Goal: Transaction & Acquisition: Subscribe to service/newsletter

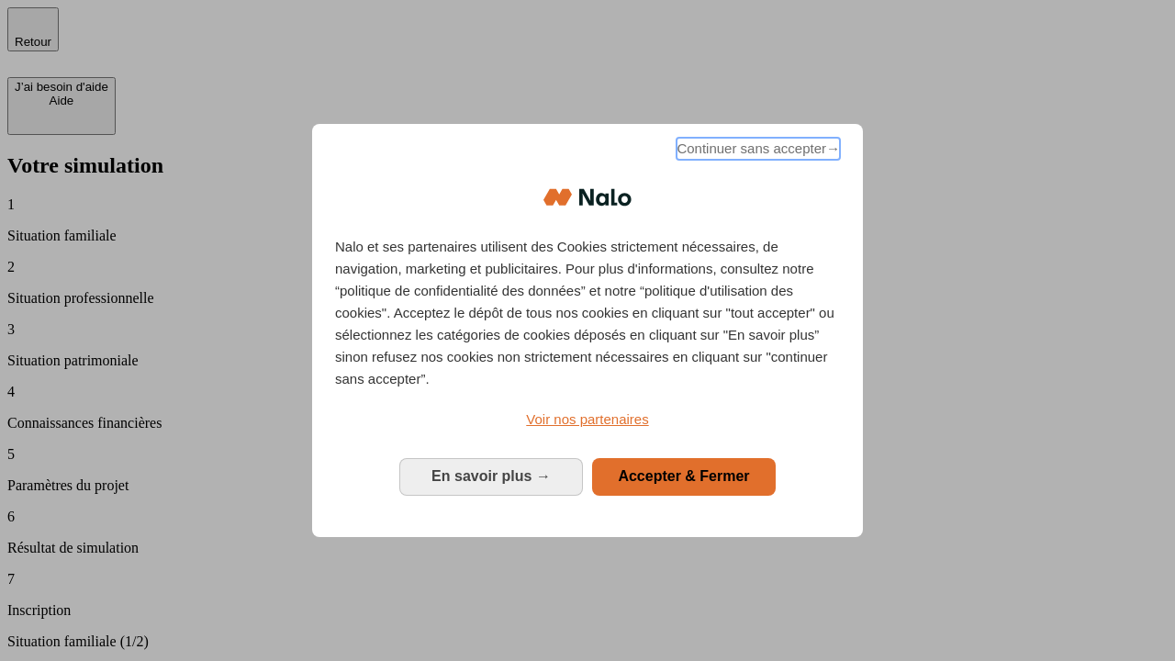
click at [756, 151] on span "Continuer sans accepter →" at bounding box center [757, 149] width 163 height 22
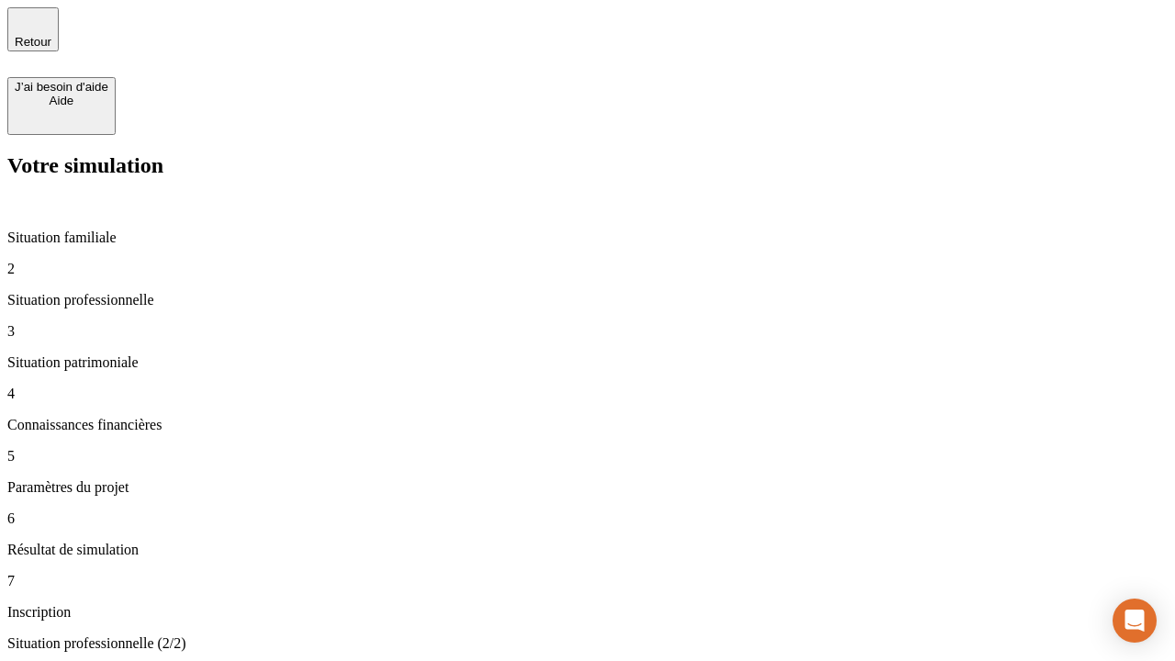
type input "30 000"
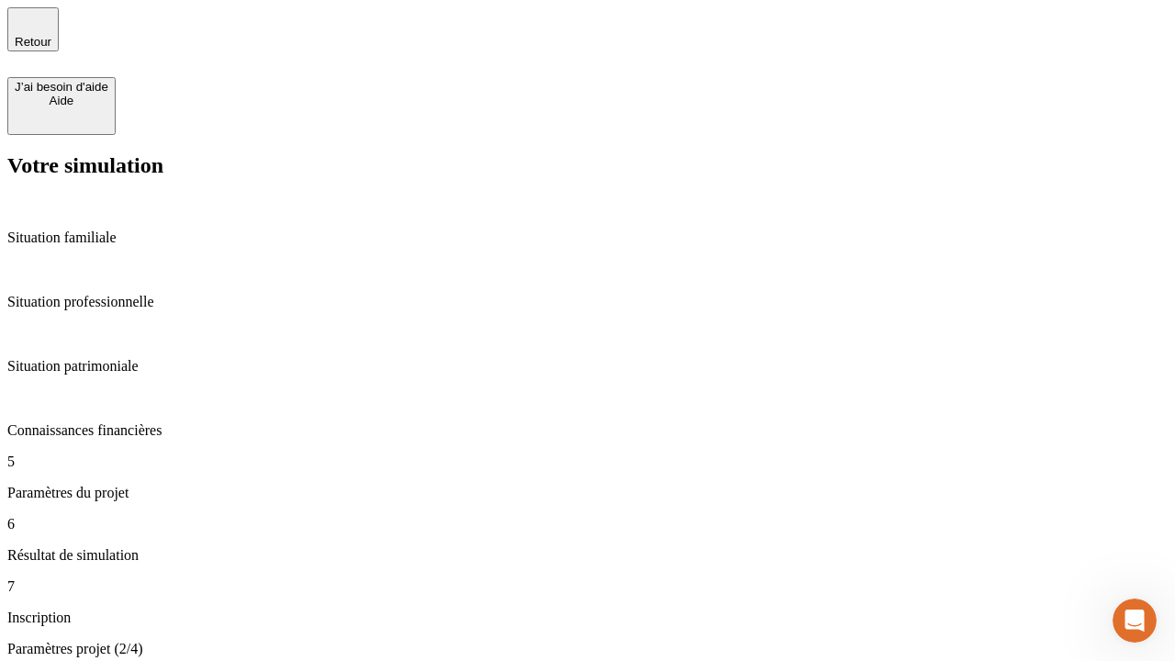
type input "25"
type input "1 000"
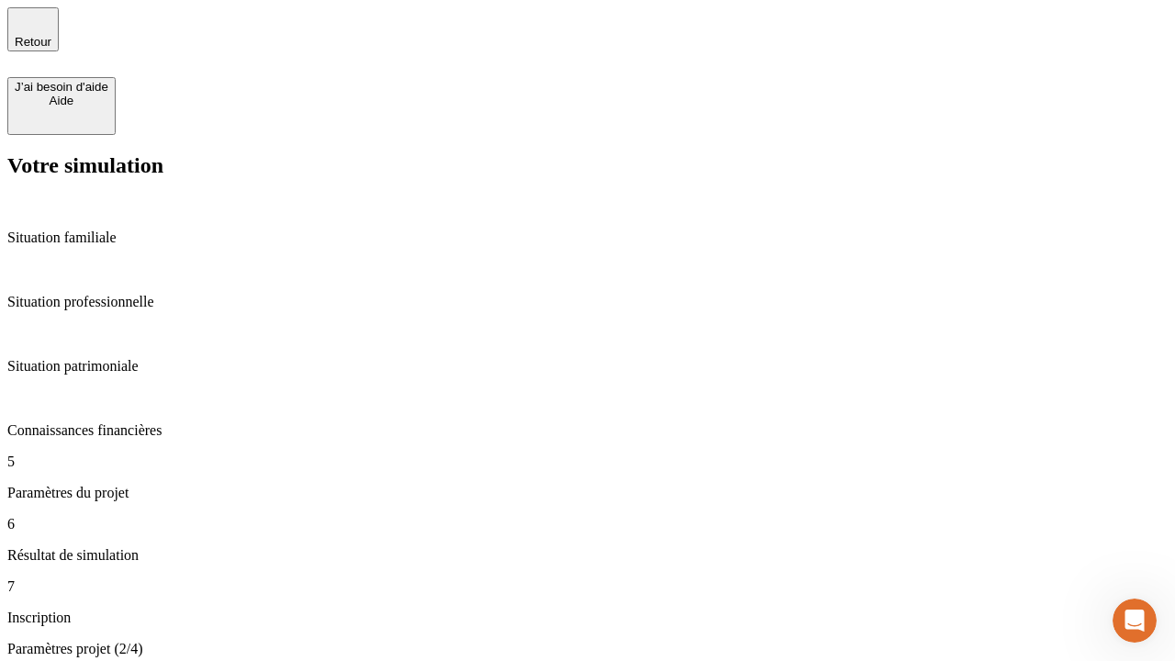
type input "640"
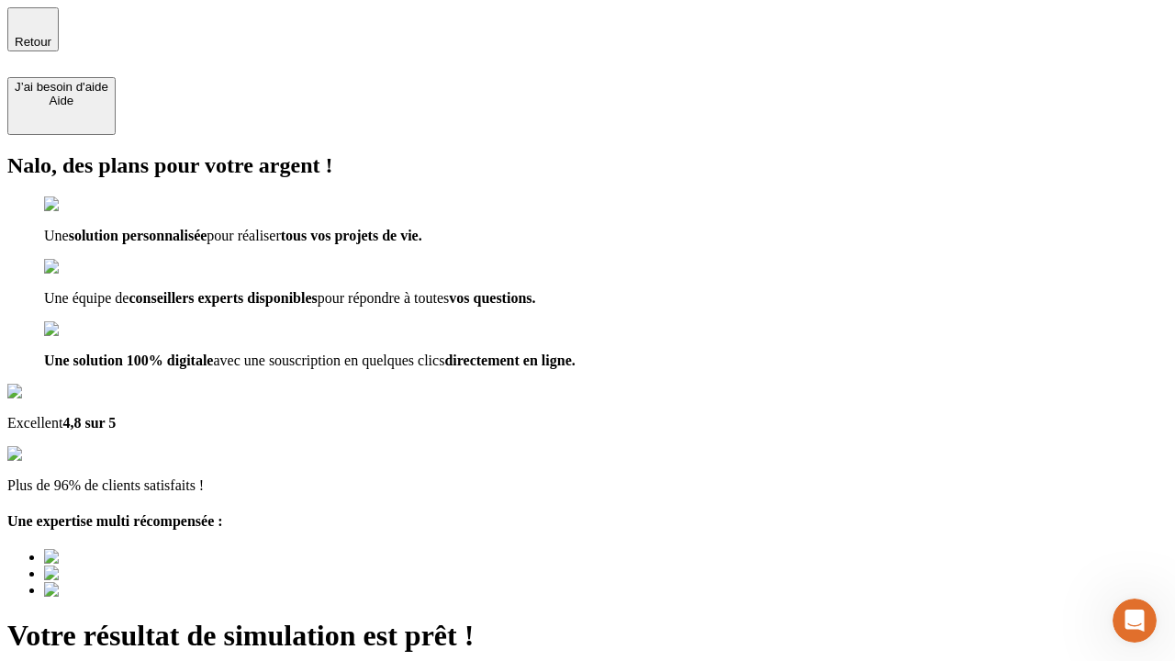
type input "[EMAIL_ADDRESS][PERSON_NAME][DOMAIN_NAME]"
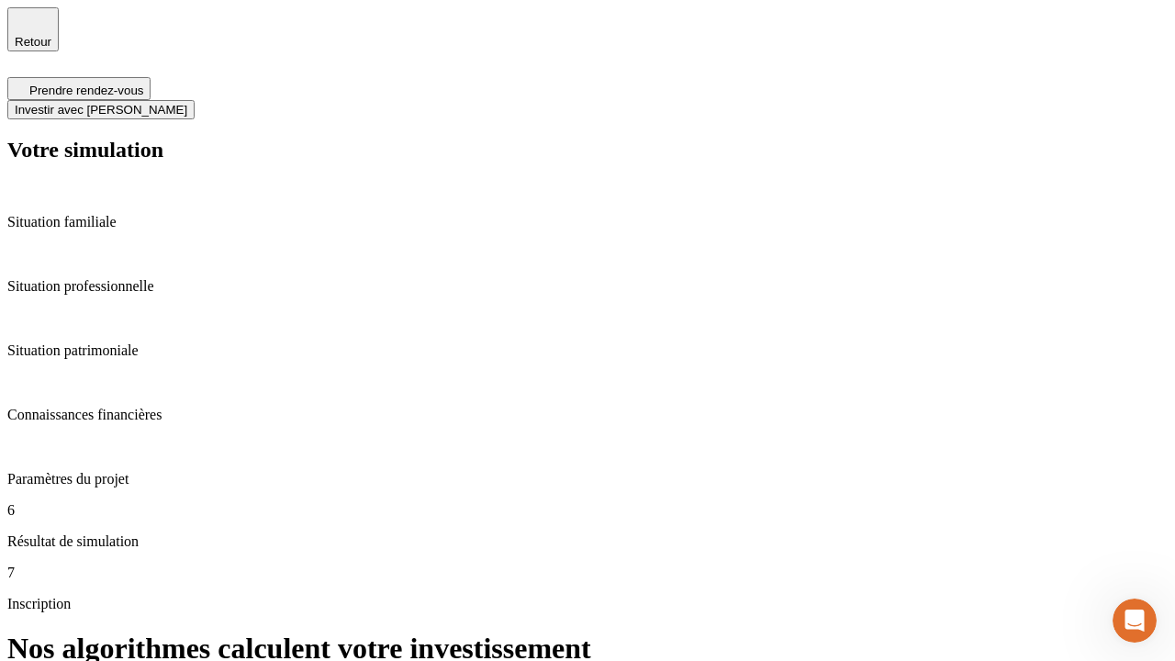
click at [187, 103] on span "Investir avec [PERSON_NAME]" at bounding box center [101, 110] width 173 height 14
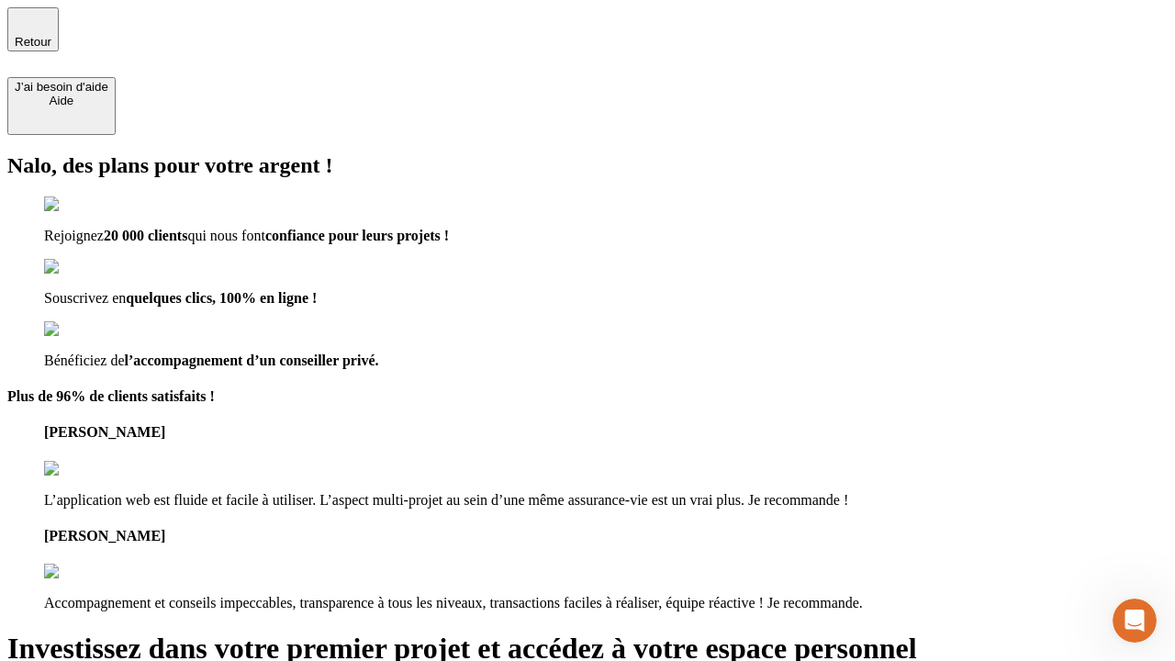
type input "[EMAIL_ADDRESS][PERSON_NAME][DOMAIN_NAME]"
